Goal: Check status: Check status

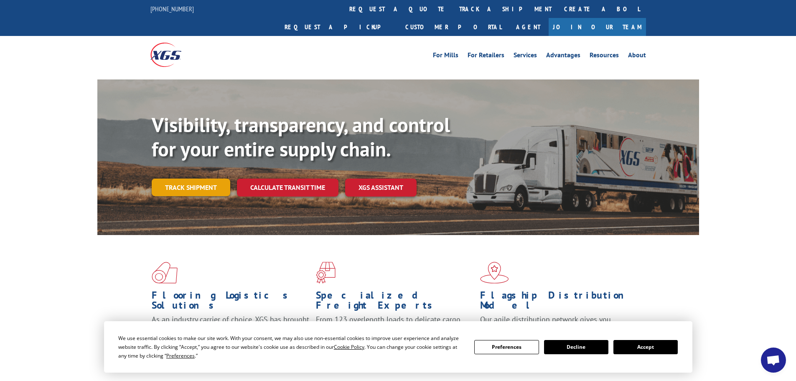
click at [189, 179] on link "Track shipment" at bounding box center [191, 188] width 79 height 18
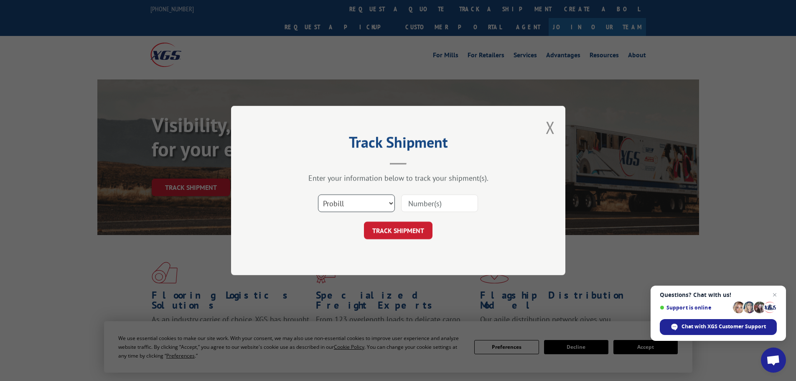
click at [355, 202] on select "Select category... Probill BOL PO" at bounding box center [356, 203] width 77 height 18
select select "bol"
click at [318, 194] on select "Select category... Probill BOL PO" at bounding box center [356, 203] width 77 height 18
paste input "5337567"
type input "5337567"
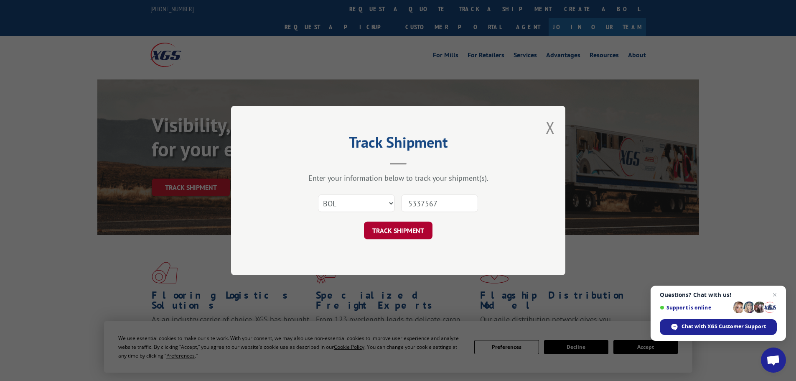
click at [389, 230] on button "TRACK SHIPMENT" at bounding box center [398, 231] width 69 height 18
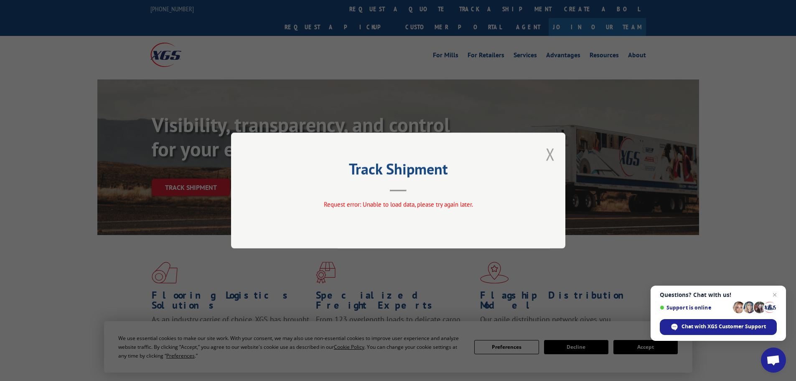
click at [550, 153] on button "Close modal" at bounding box center [550, 154] width 9 height 22
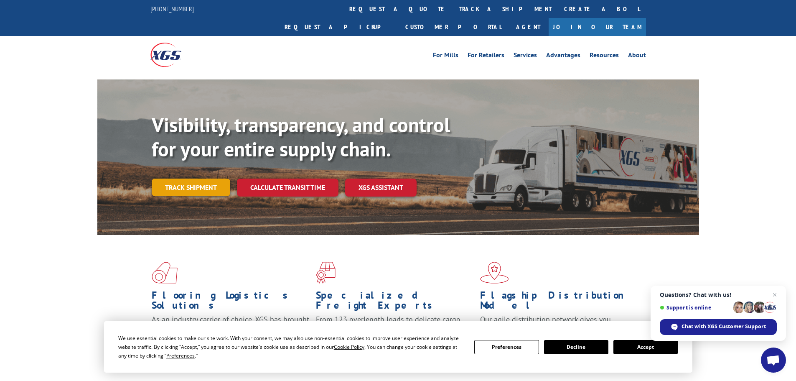
click at [184, 179] on link "Track shipment" at bounding box center [191, 188] width 79 height 18
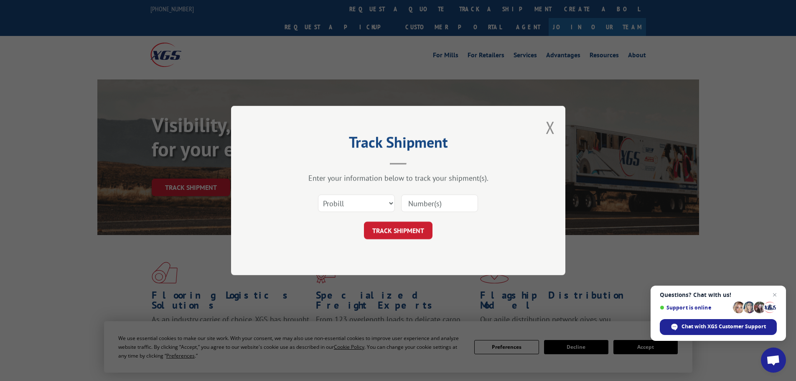
paste input "14157858"
type input "14157858"
click at [394, 226] on button "TRACK SHIPMENT" at bounding box center [398, 231] width 69 height 18
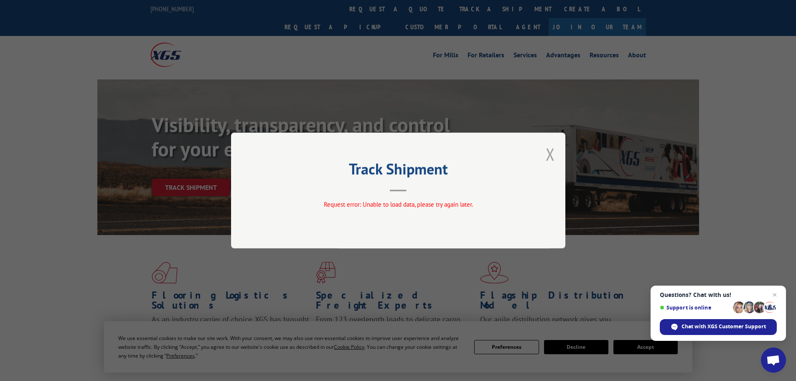
click at [548, 156] on button "Close modal" at bounding box center [550, 154] width 9 height 22
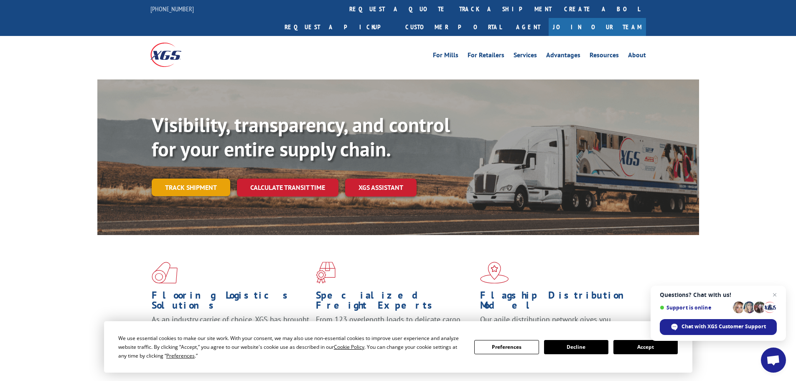
click at [174, 179] on link "Track shipment" at bounding box center [191, 188] width 79 height 18
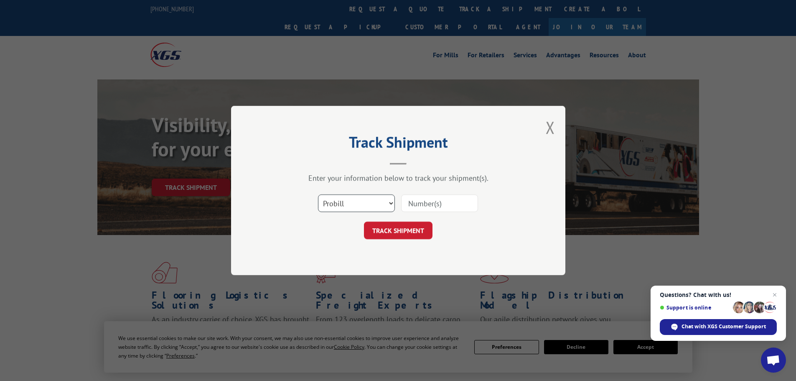
click at [373, 205] on select "Select category... Probill BOL PO" at bounding box center [356, 203] width 77 height 18
select select "po"
click at [318, 194] on select "Select category... Probill BOL PO" at bounding box center [356, 203] width 77 height 18
paste input "18525248"
type input "18525248"
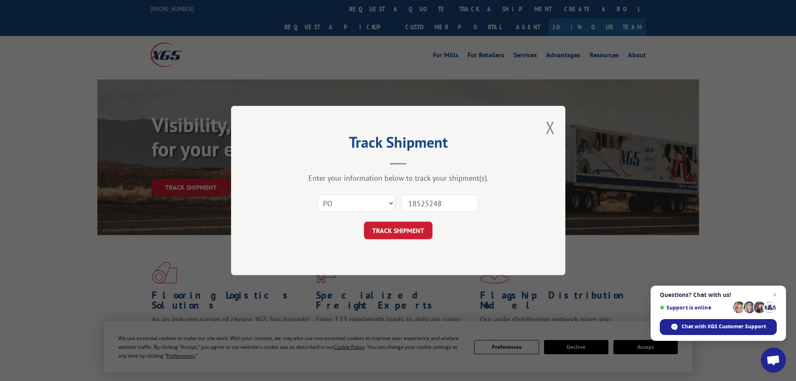
click at [407, 230] on button "TRACK SHIPMENT" at bounding box center [398, 231] width 69 height 18
